Goal: Task Accomplishment & Management: Use online tool/utility

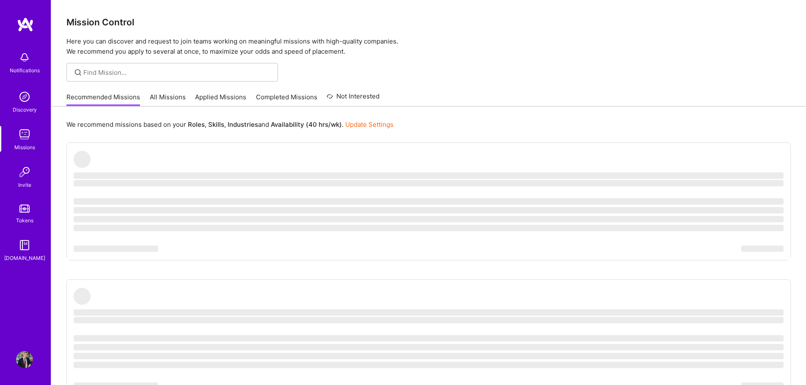
drag, startPoint x: 168, startPoint y: 93, endPoint x: 167, endPoint y: 86, distance: 7.7
click at [168, 93] on link "All Missions" at bounding box center [168, 100] width 36 height 14
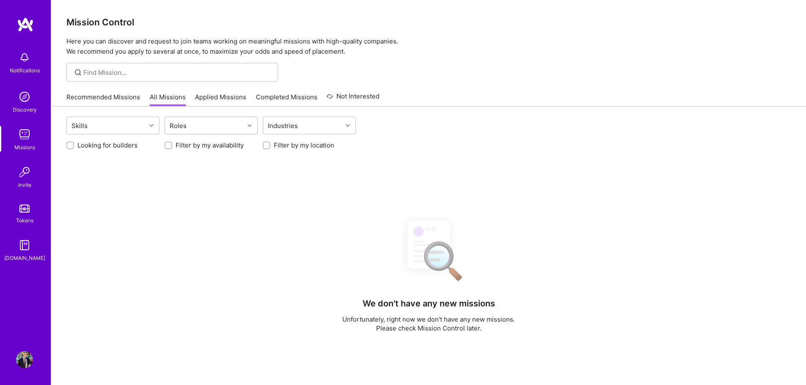
click at [192, 135] on div "Skills Roles Industries" at bounding box center [428, 127] width 724 height 20
click at [199, 126] on div "Roles" at bounding box center [204, 125] width 79 height 17
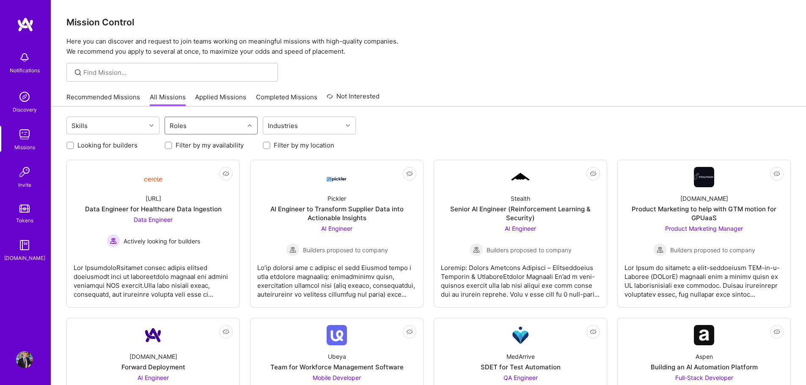
click at [241, 127] on div "Roles" at bounding box center [204, 125] width 79 height 17
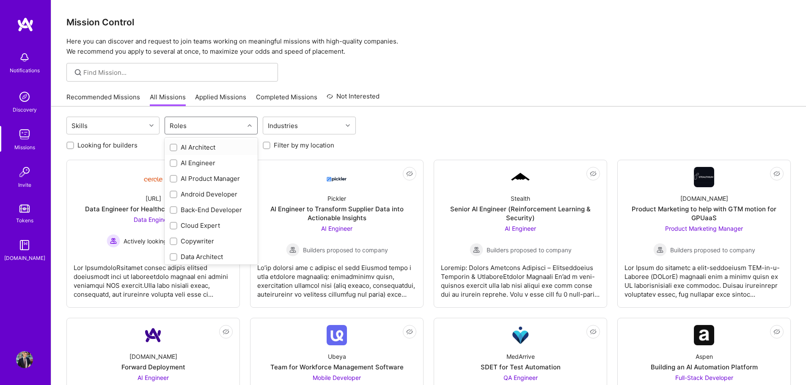
click at [242, 129] on div "Roles" at bounding box center [204, 125] width 79 height 17
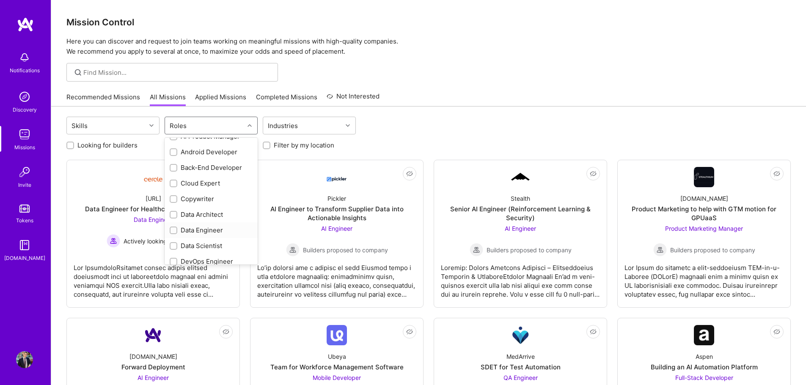
scroll to position [85, 0]
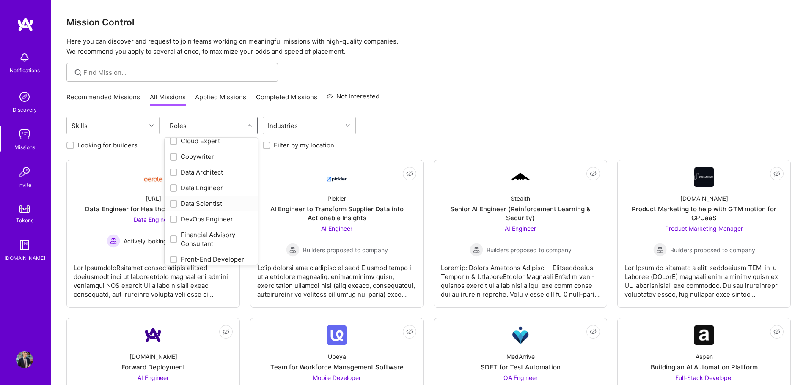
click at [217, 206] on div "Data Scientist" at bounding box center [211, 203] width 83 height 9
checkbox input "true"
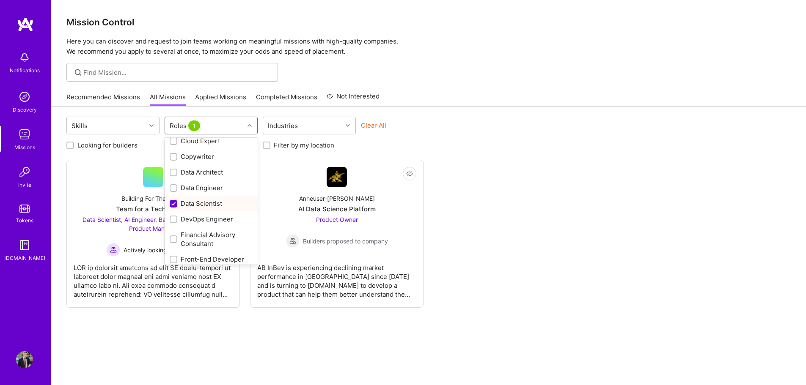
scroll to position [127, 0]
click at [528, 210] on div "Not Interested Building For The Future Team for a Tech Startup Data Scientist, …" at bounding box center [428, 234] width 724 height 148
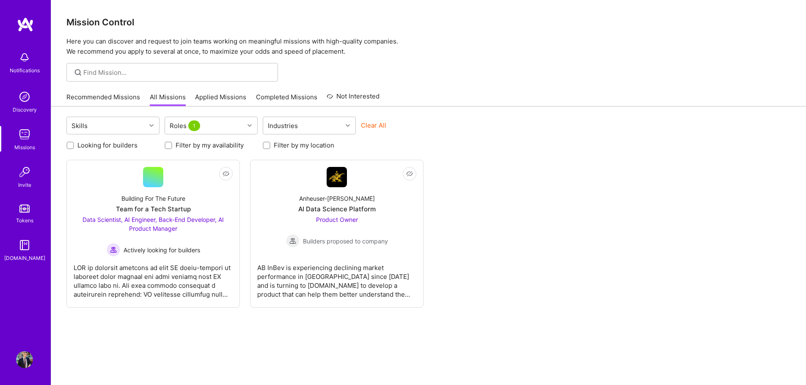
click at [295, 143] on label "Filter by my location" at bounding box center [304, 145] width 60 height 9
click at [270, 143] on input "Filter by my location" at bounding box center [267, 146] width 6 height 6
checkbox input "true"
